Goal: Transaction & Acquisition: Book appointment/travel/reservation

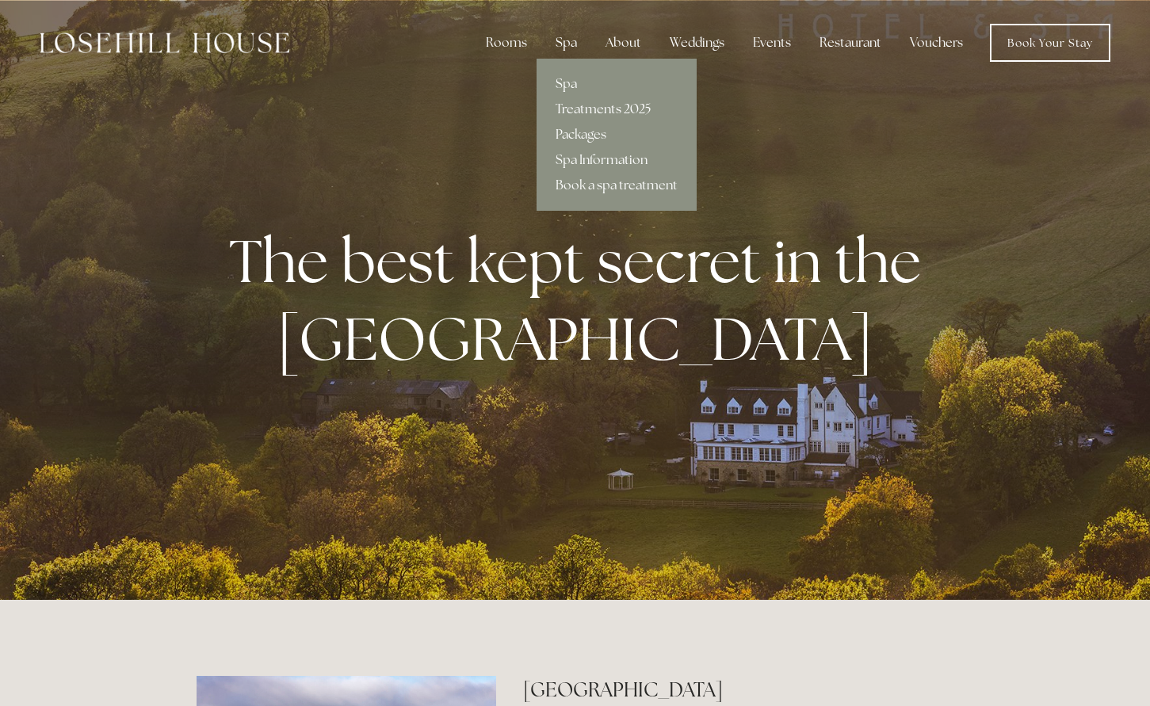
click at [587, 107] on link "Treatments 2025" at bounding box center [617, 109] width 160 height 25
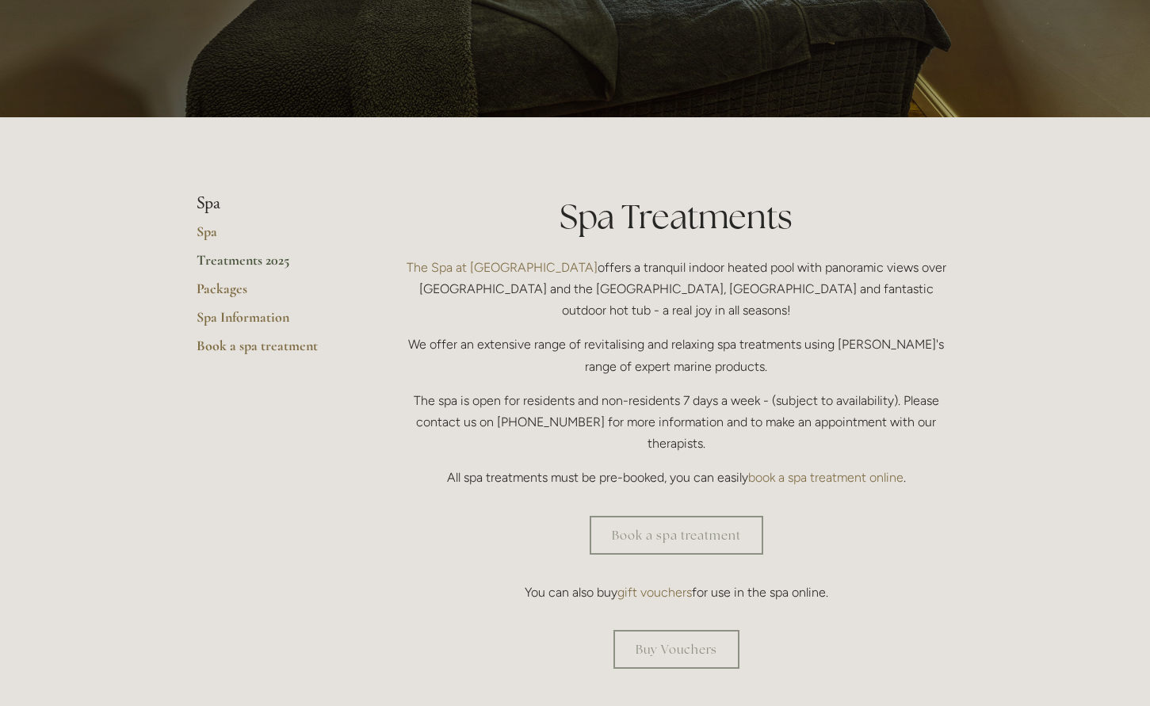
scroll to position [221, 0]
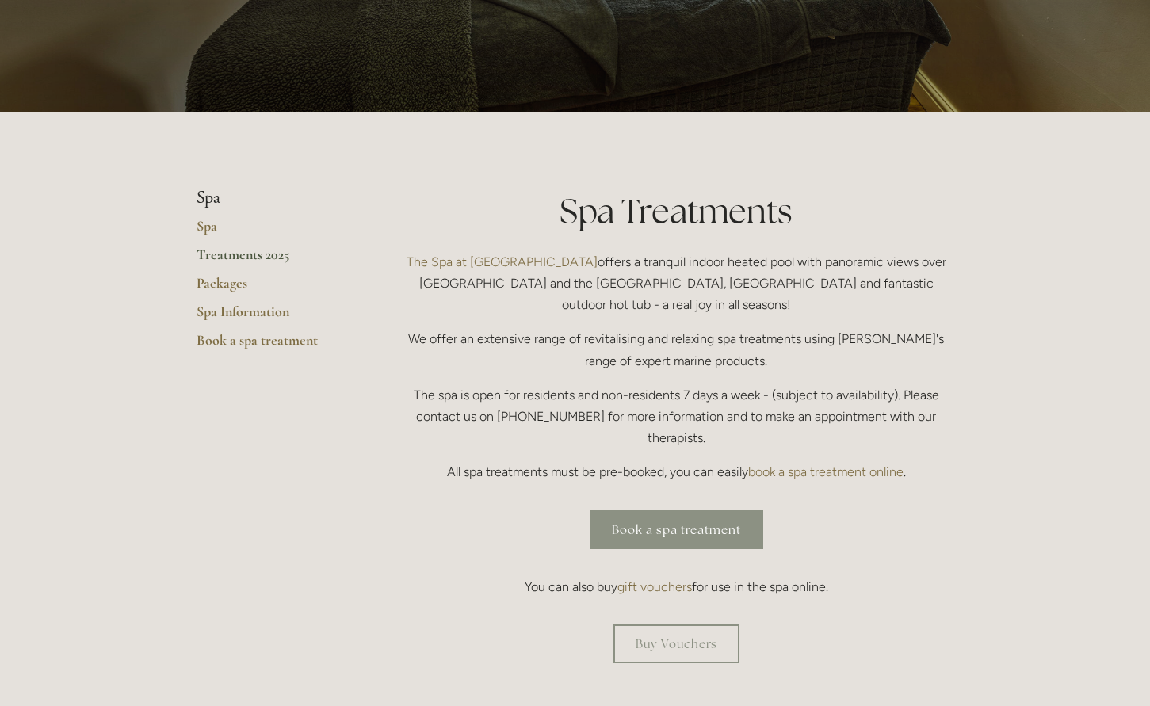
click at [698, 510] on link "Book a spa treatment" at bounding box center [677, 529] width 174 height 39
click at [273, 258] on link "Treatments 2025" at bounding box center [272, 260] width 151 height 29
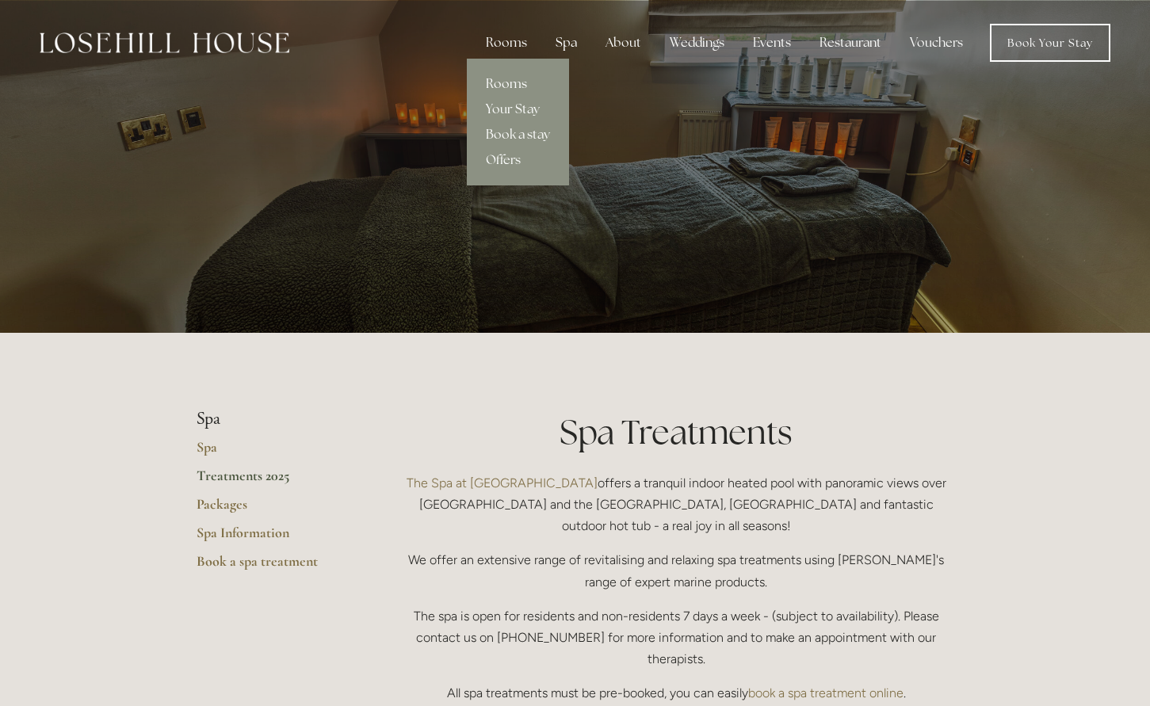
click at [517, 81] on link "Rooms" at bounding box center [518, 83] width 102 height 25
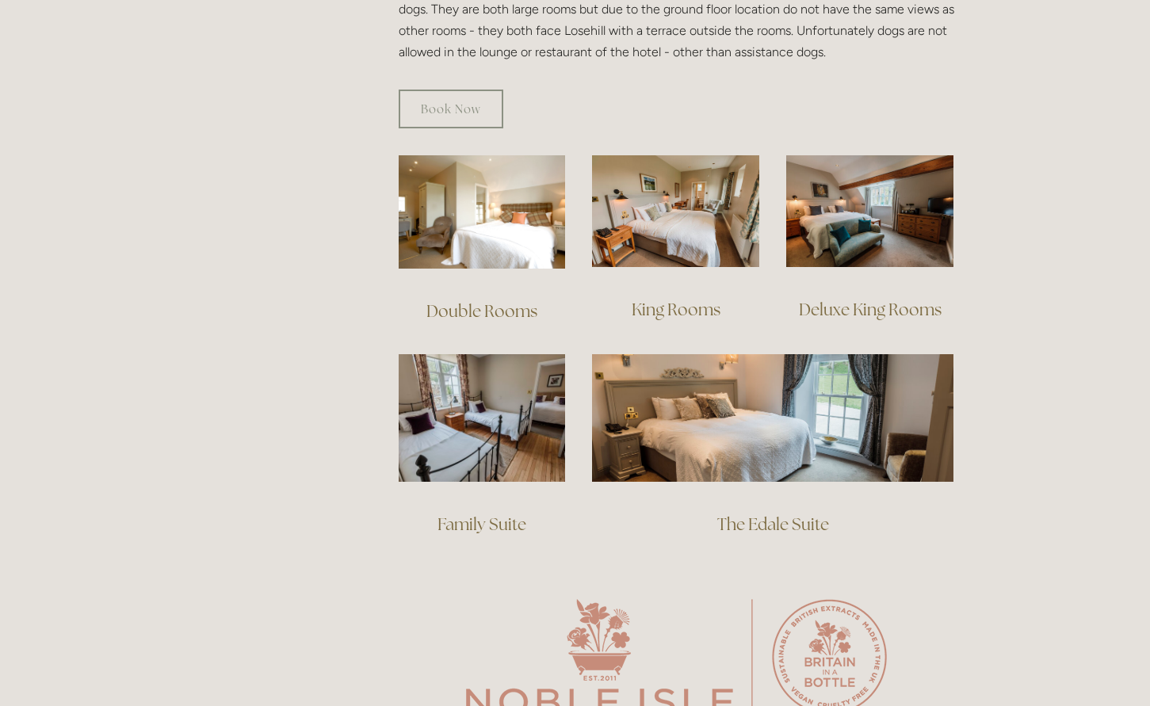
scroll to position [1013, 0]
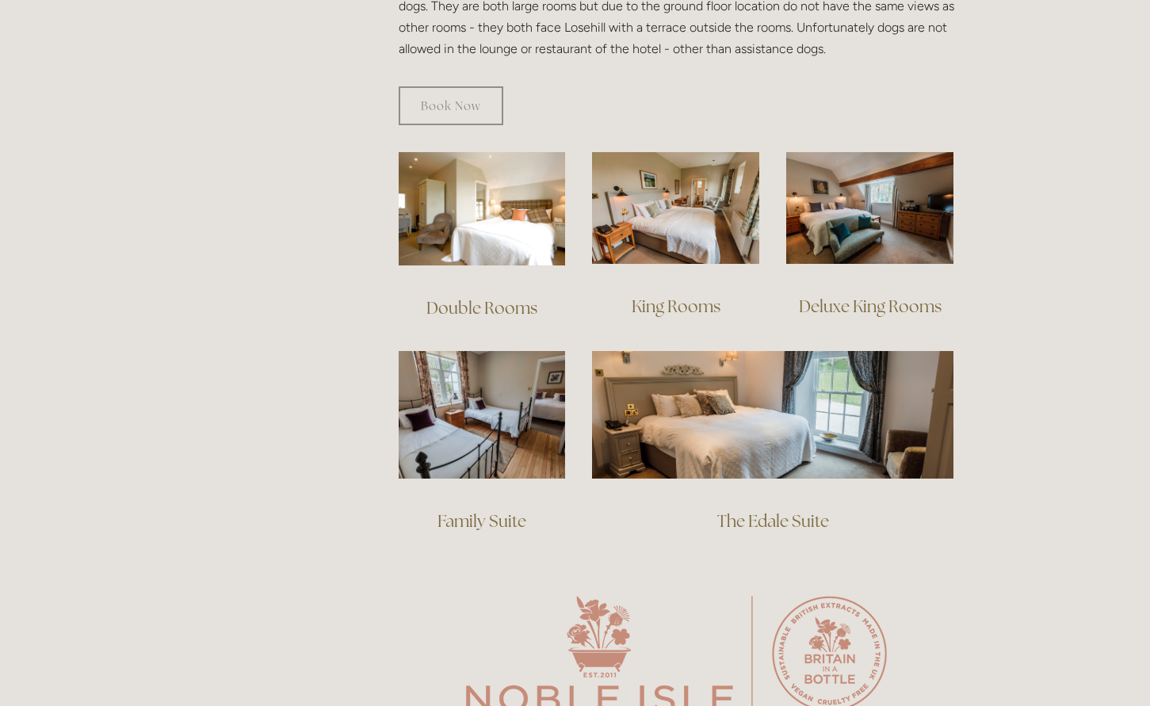
click at [458, 212] on img at bounding box center [482, 208] width 167 height 113
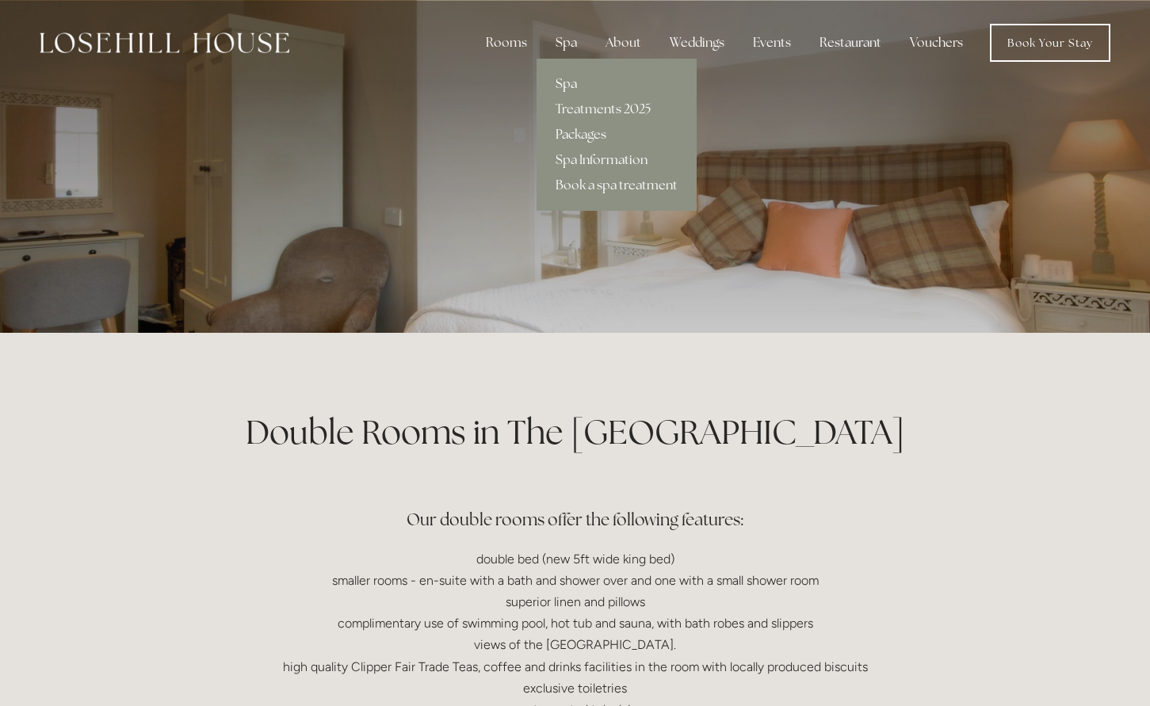
click at [575, 78] on link "Spa" at bounding box center [617, 83] width 160 height 25
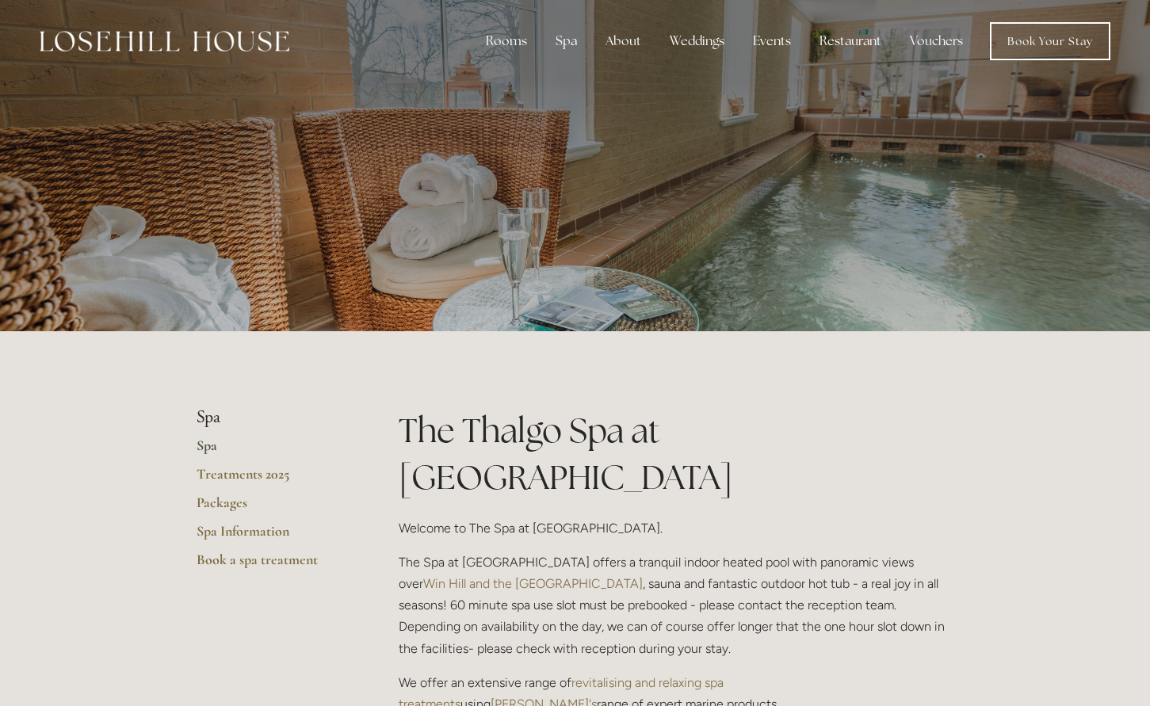
scroll to position [13, 0]
